Goal: Check status: Check status

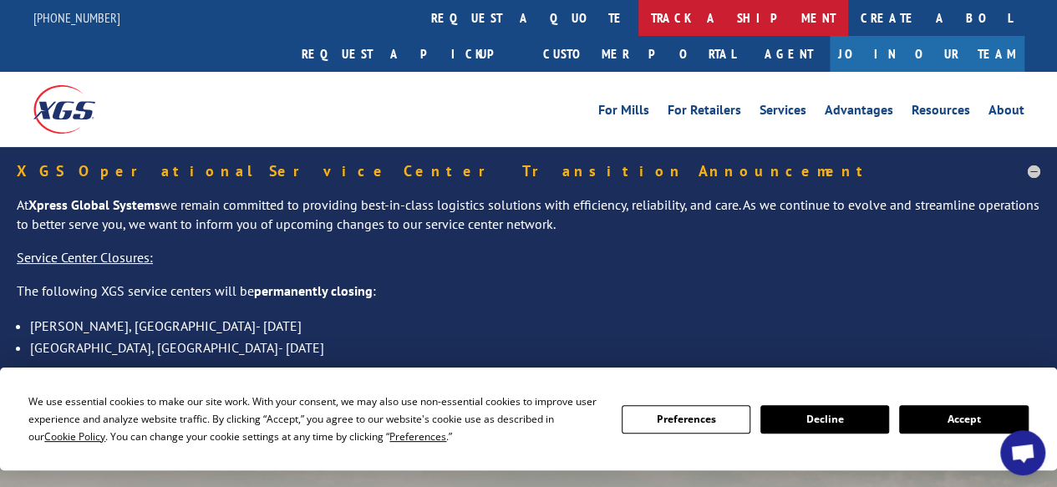
click at [638, 21] on link "track a shipment" at bounding box center [743, 18] width 210 height 36
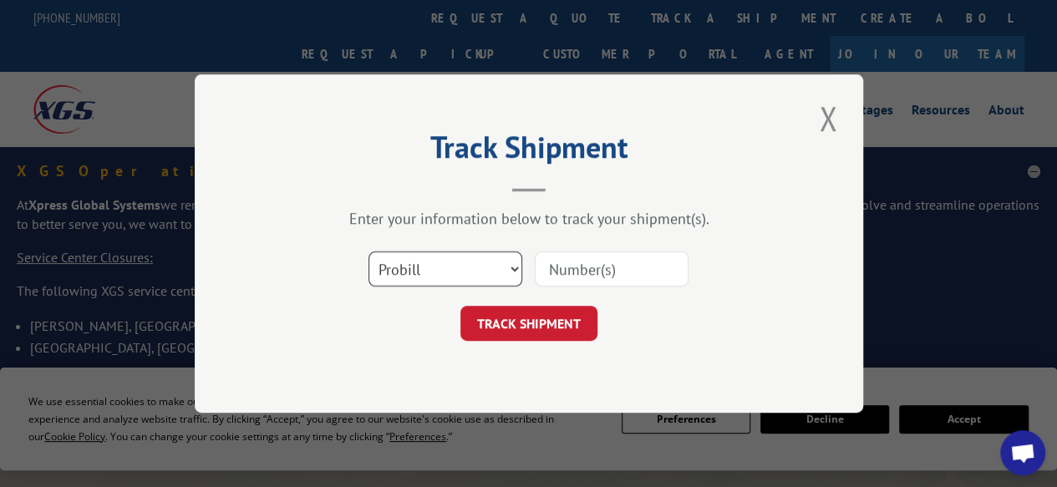
click at [484, 270] on select "Select category... Probill BOL PO" at bounding box center [445, 268] width 154 height 35
select select "bol"
click at [368, 251] on select "Select category... Probill BOL PO" at bounding box center [445, 268] width 154 height 35
click at [606, 268] on input at bounding box center [612, 268] width 154 height 35
paste input "15170232"
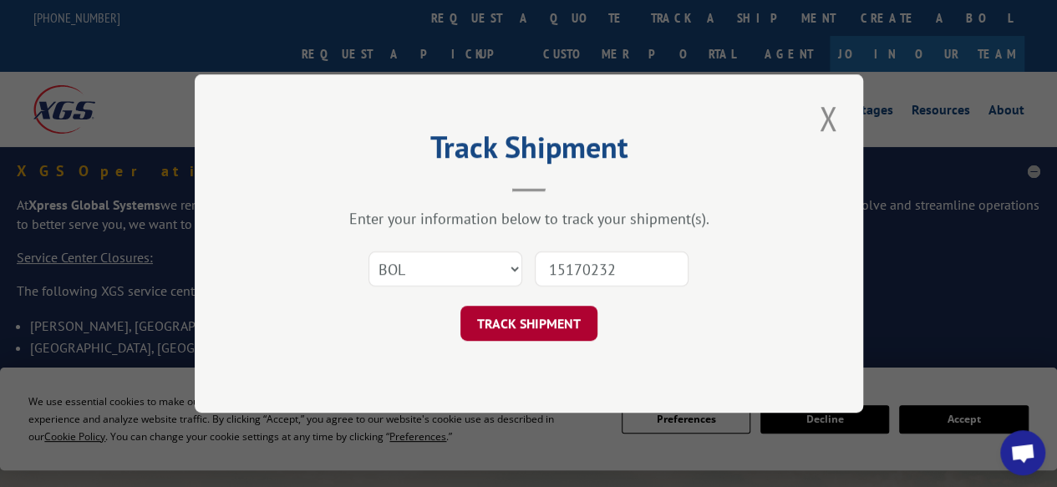
type input "15170232"
click at [526, 337] on button "TRACK SHIPMENT" at bounding box center [528, 323] width 137 height 35
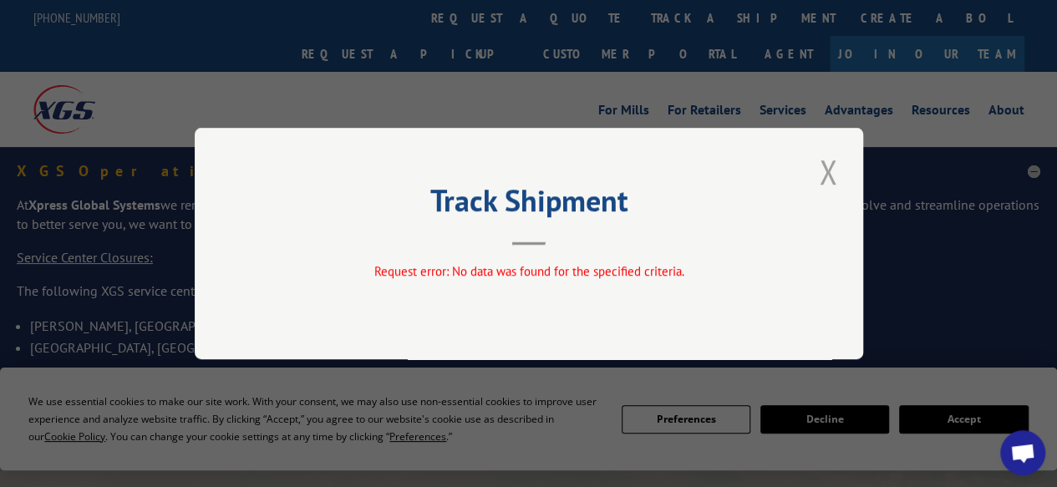
click at [832, 168] on button "Close modal" at bounding box center [827, 172] width 28 height 46
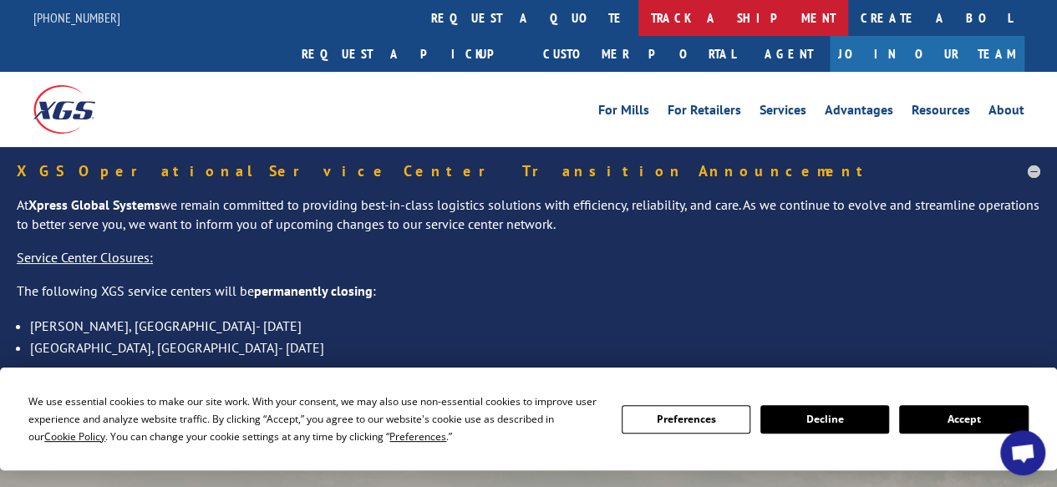
click at [638, 19] on link "track a shipment" at bounding box center [743, 18] width 210 height 36
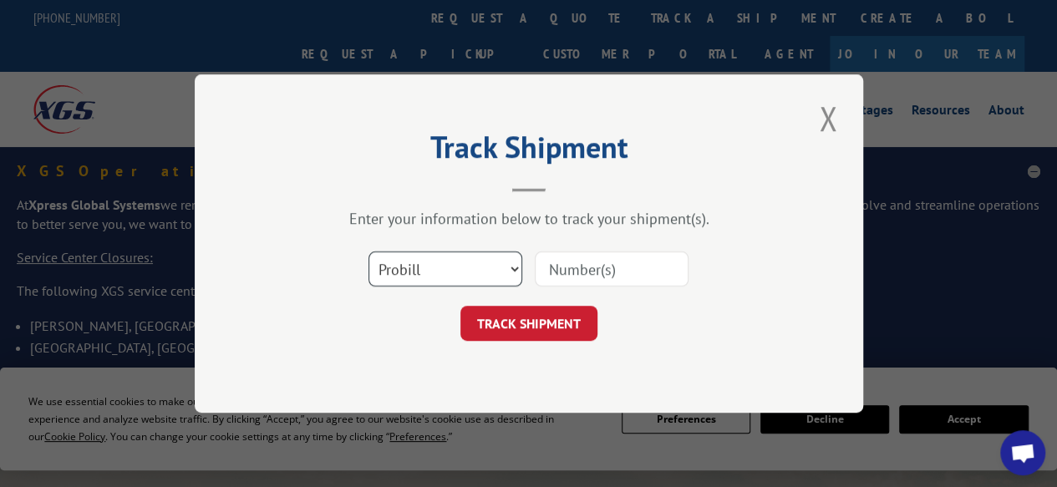
click at [464, 268] on select "Select category... Probill BOL PO" at bounding box center [445, 268] width 154 height 35
select select "bol"
click at [368, 251] on select "Select category... Probill BOL PO" at bounding box center [445, 268] width 154 height 35
click at [586, 269] on input at bounding box center [612, 268] width 154 height 35
paste input "15170232"
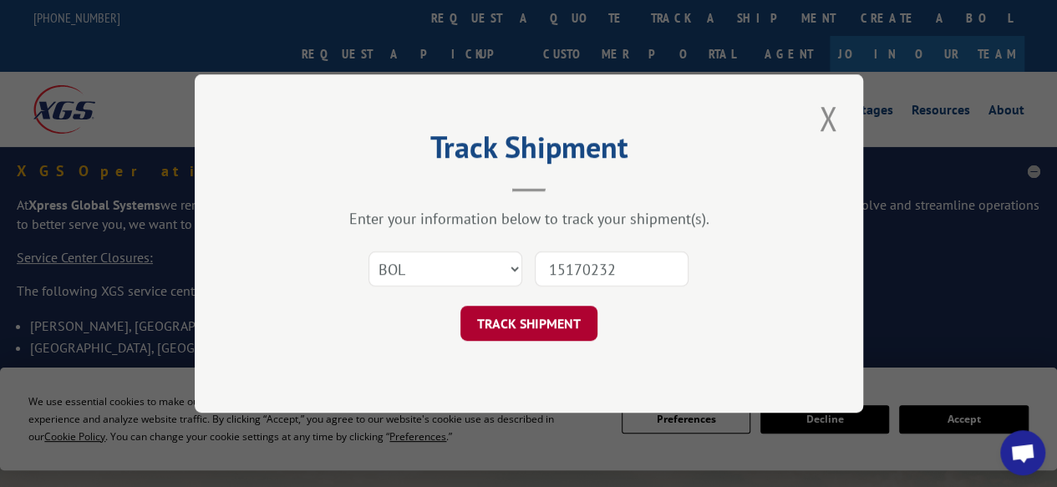
type input "15170232"
click at [541, 317] on button "TRACK SHIPMENT" at bounding box center [528, 323] width 137 height 35
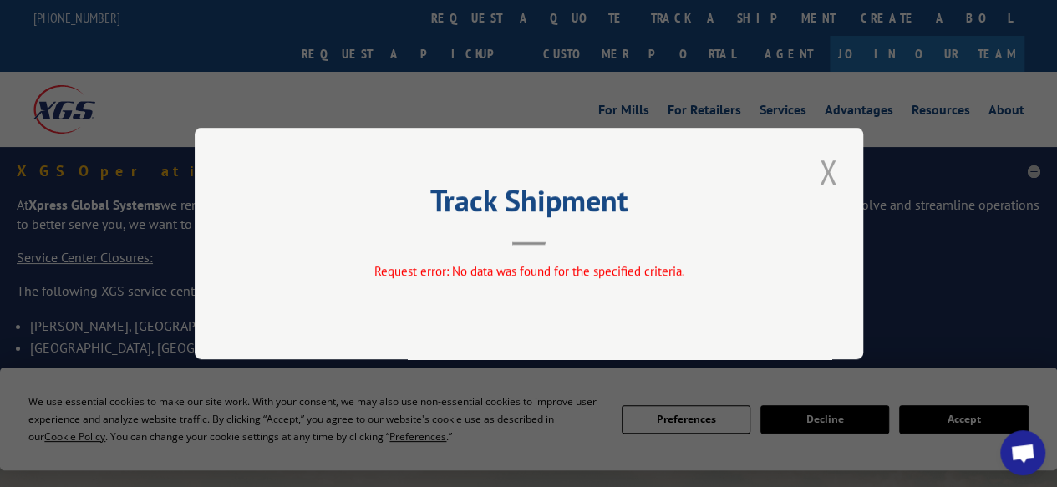
click at [829, 178] on button "Close modal" at bounding box center [827, 172] width 28 height 46
